Goal: Check status: Check status

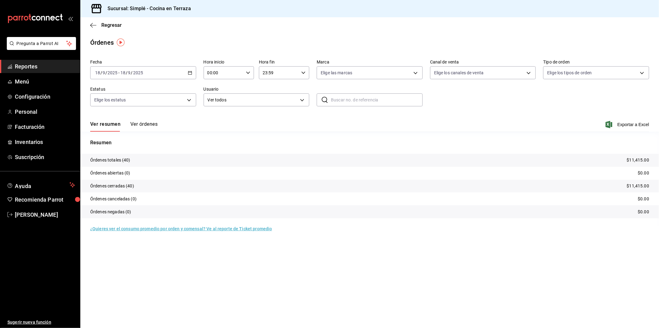
click at [445, 65] on div "Elige los canales de venta" at bounding box center [483, 71] width 106 height 15
click at [444, 70] on body "Pregunta a Parrot AI Reportes Menú Configuración Personal Facturación Inventari…" at bounding box center [329, 164] width 659 height 328
click at [457, 159] on span "DiDi Food" at bounding box center [490, 159] width 86 height 6
type input "DIDI_FOOD"
checkbox input "true"
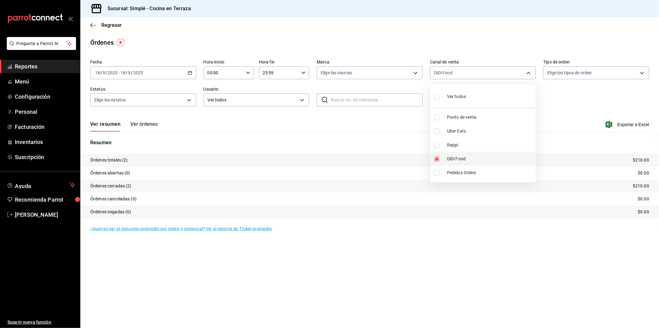
click at [457, 159] on span "DiDi Food" at bounding box center [490, 159] width 86 height 6
checkbox input "false"
click at [460, 131] on span "Uber Eats" at bounding box center [490, 131] width 86 height 6
type input "UBER_EATS"
checkbox input "true"
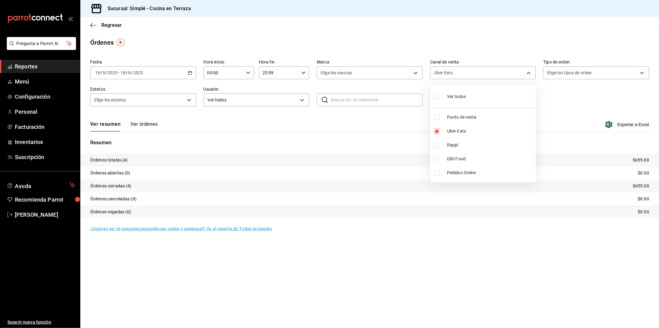
click at [460, 131] on span "Uber Eats" at bounding box center [490, 131] width 86 height 6
checkbox input "false"
click at [191, 73] on div at bounding box center [329, 164] width 659 height 328
click at [191, 73] on icon "button" at bounding box center [190, 73] width 4 height 4
click at [119, 90] on span "Hoy" at bounding box center [119, 91] width 48 height 6
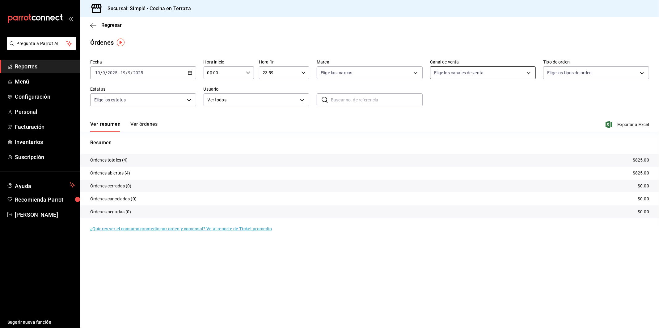
click at [483, 74] on body "Pregunta a Parrot AI Reportes Menú Configuración Personal Facturación Inventari…" at bounding box center [329, 164] width 659 height 328
click at [460, 142] on span "Rappi" at bounding box center [490, 145] width 86 height 6
type input "RAPPI"
checkbox input "true"
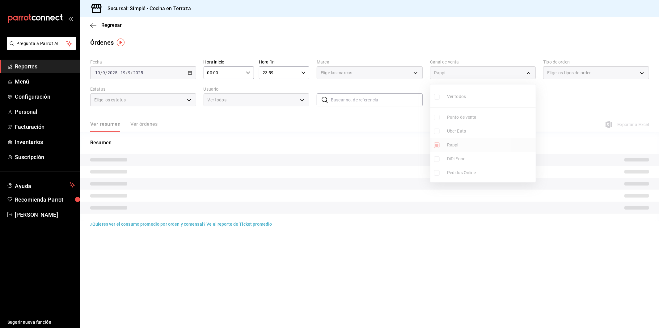
click at [460, 142] on ul "Ver todos Punto de venta Uber Eats Rappi DiDi Food Pedidos Online" at bounding box center [482, 134] width 105 height 98
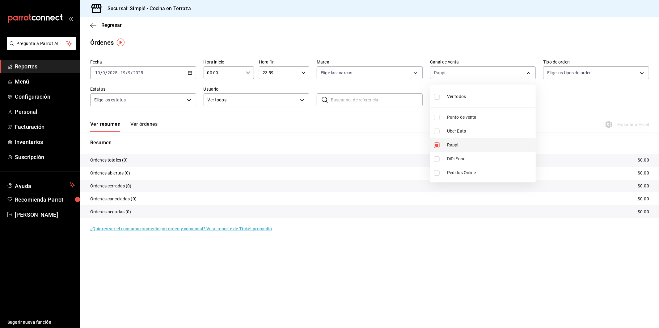
click at [458, 143] on span "Rappi" at bounding box center [490, 145] width 86 height 6
checkbox input "false"
click at [459, 158] on span "DiDi Food" at bounding box center [490, 159] width 86 height 6
type input "DIDI_FOOD"
checkbox input "true"
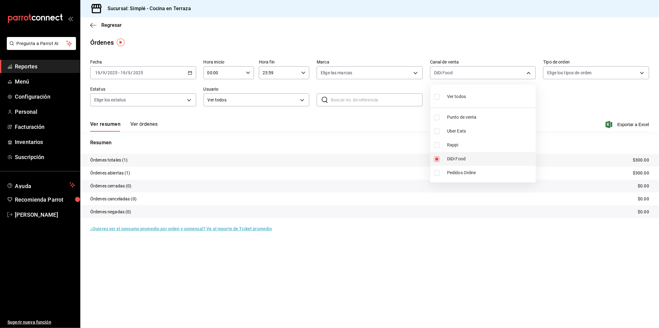
click at [459, 158] on span "DiDi Food" at bounding box center [490, 159] width 86 height 6
checkbox input "false"
click at [401, 41] on div at bounding box center [329, 164] width 659 height 328
